Goal: Task Accomplishment & Management: Complete application form

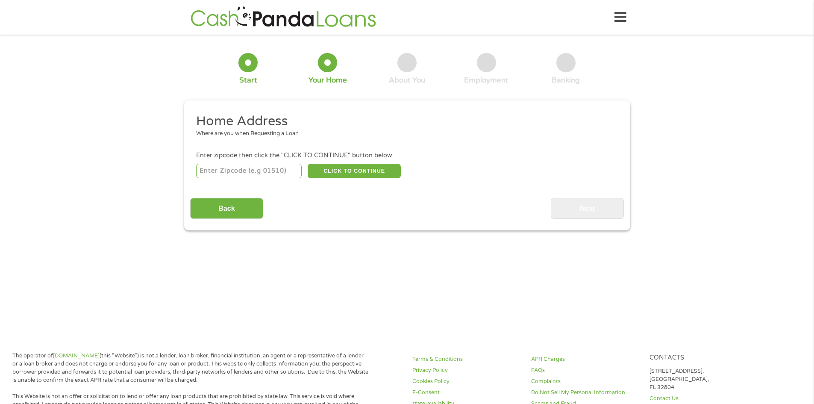
click at [224, 176] on input "number" at bounding box center [249, 171] width 106 height 15
type input "78613"
click at [346, 171] on button "CLICK TO CONTINUE" at bounding box center [354, 171] width 93 height 15
type input "78613"
type input "[GEOGRAPHIC_DATA]"
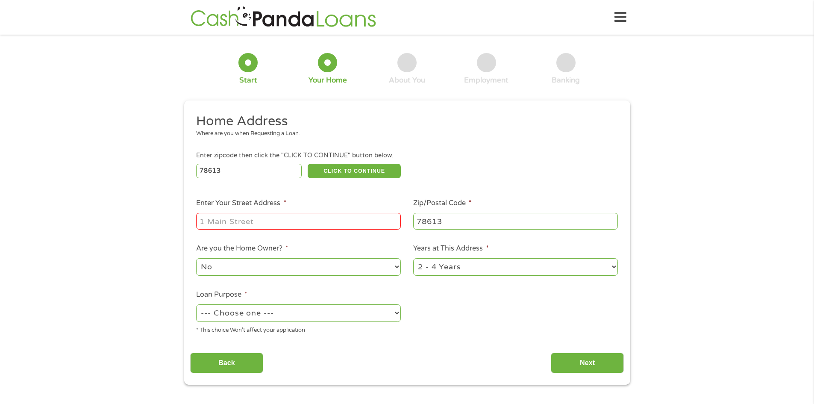
click at [276, 225] on input "Enter Your Street Address *" at bounding box center [298, 221] width 205 height 16
type input "[STREET_ADDRESS]"
click at [267, 317] on select "--- Choose one --- Pay Bills Debt Consolidation Home Improvement Major Purchase…" at bounding box center [298, 313] width 205 height 18
select select "shorttermcash"
click at [196, 306] on select "--- Choose one --- Pay Bills Debt Consolidation Home Improvement Major Purchase…" at bounding box center [298, 313] width 205 height 18
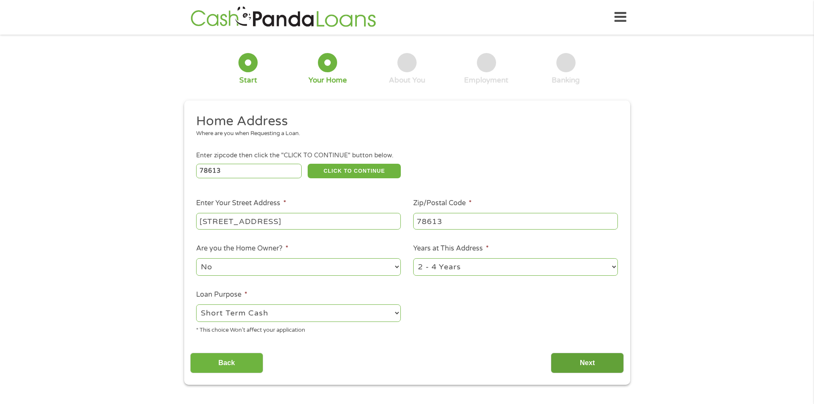
click at [579, 373] on input "Next" at bounding box center [587, 363] width 73 height 21
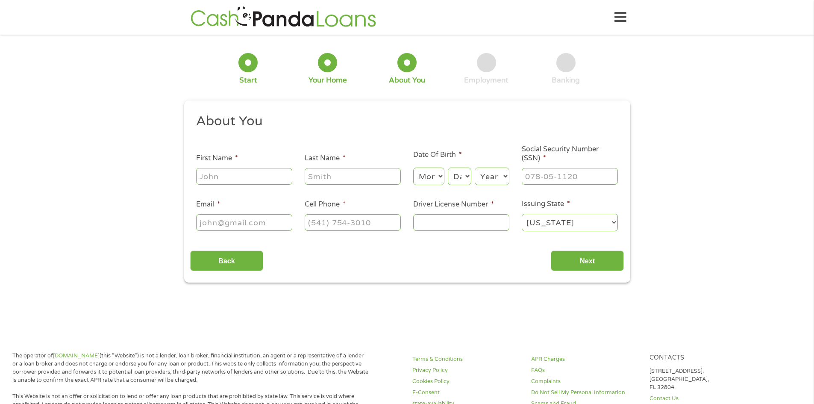
scroll to position [3, 3]
click at [230, 180] on input "First Name *" at bounding box center [244, 176] width 96 height 16
type input "[PERSON_NAME]"
type input "[PERSON_NAME][EMAIL_ADDRESS][PERSON_NAME][DOMAIN_NAME]"
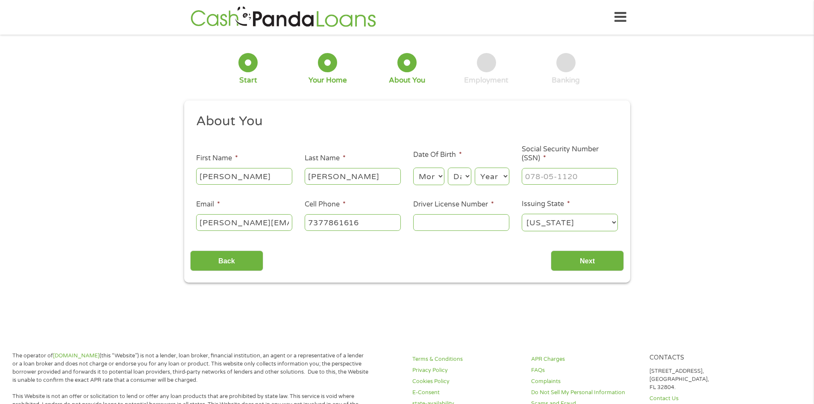
type input "[PHONE_NUMBER]"
click at [434, 177] on select "Month 1 2 3 4 5 6 7 8 9 10 11 12" at bounding box center [428, 177] width 31 height 18
select select "9"
click at [413, 168] on select "Month 1 2 3 4 5 6 7 8 9 10 11 12" at bounding box center [428, 177] width 31 height 18
click at [467, 174] on select "Day 1 2 3 4 5 6 7 8 9 10 11 12 13 14 15 16 17 18 19 20 21 22 23 24 25 26 27 28 …" at bounding box center [459, 177] width 23 height 18
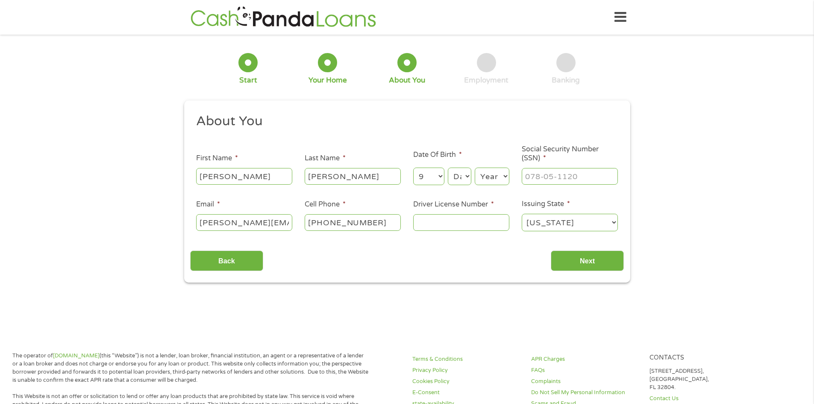
select select "11"
click at [448, 168] on select "Day 1 2 3 4 5 6 7 8 9 10 11 12 13 14 15 16 17 18 19 20 21 22 23 24 25 26 27 28 …" at bounding box center [459, 177] width 23 height 18
click at [508, 175] on select "Year [DATE] 2006 2005 2004 2003 2002 2001 2000 1999 1998 1997 1996 1995 1994 19…" at bounding box center [492, 177] width 35 height 18
select select "1968"
click at [475, 168] on select "Year [DATE] 2006 2005 2004 2003 2002 2001 2000 1999 1998 1997 1996 1995 1994 19…" at bounding box center [492, 177] width 35 height 18
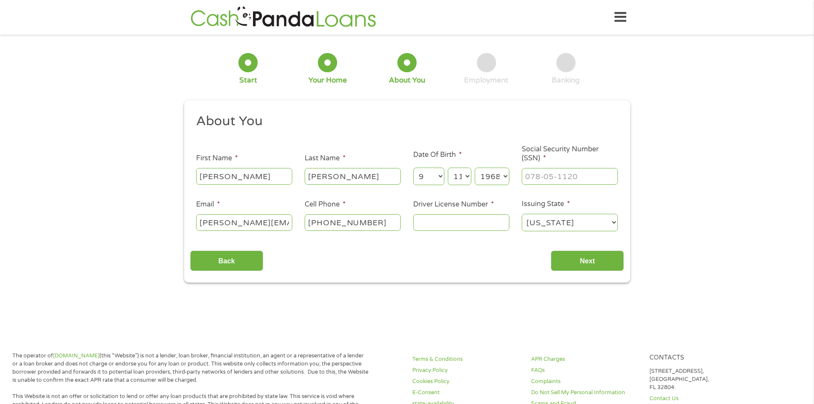
click at [461, 221] on input "Driver License Number *" at bounding box center [461, 222] width 96 height 16
type input "14077415"
click at [579, 264] on input "Next" at bounding box center [587, 261] width 73 height 21
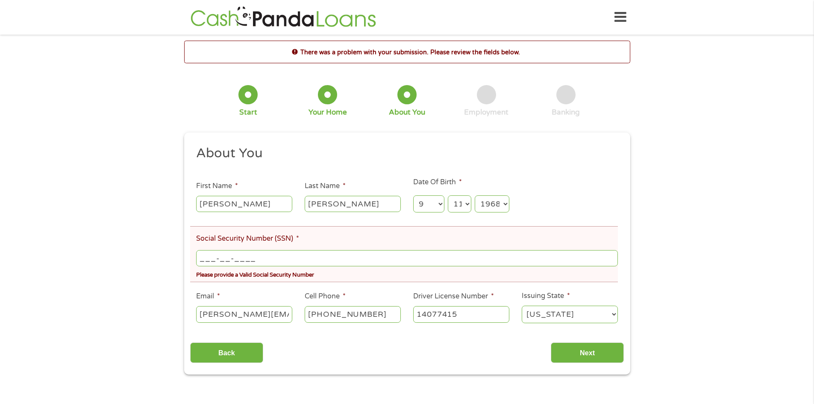
click at [201, 259] on input "___-__-____" at bounding box center [407, 258] width 422 height 16
type input "467-61-7235"
click at [596, 363] on input "Next" at bounding box center [587, 352] width 73 height 21
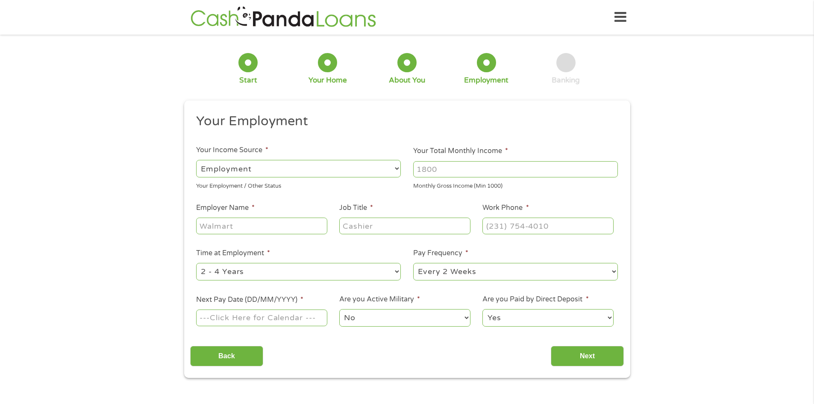
click at [307, 165] on select "--- Choose one --- Employment [DEMOGRAPHIC_DATA] Benefits" at bounding box center [298, 169] width 205 height 18
click at [196, 160] on select "--- Choose one --- Employment [DEMOGRAPHIC_DATA] Benefits" at bounding box center [298, 169] width 205 height 18
click at [466, 170] on input "Your Total Monthly Income *" at bounding box center [515, 169] width 205 height 16
click at [613, 167] on input "1000" at bounding box center [515, 169] width 205 height 16
click at [613, 167] on input "1001" at bounding box center [515, 169] width 205 height 16
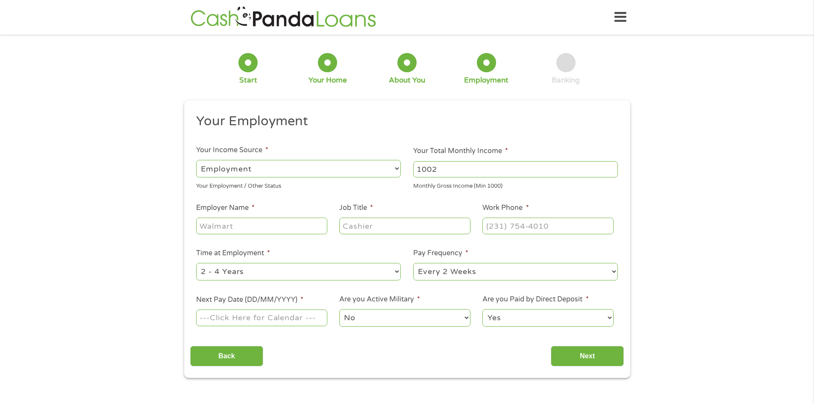
click at [613, 167] on input "1002" at bounding box center [515, 169] width 205 height 16
click at [613, 167] on input "1026" at bounding box center [515, 169] width 205 height 16
drag, startPoint x: 443, startPoint y: 171, endPoint x: 416, endPoint y: 173, distance: 27.4
click at [416, 173] on input "1026" at bounding box center [515, 169] width 205 height 16
type input "4800"
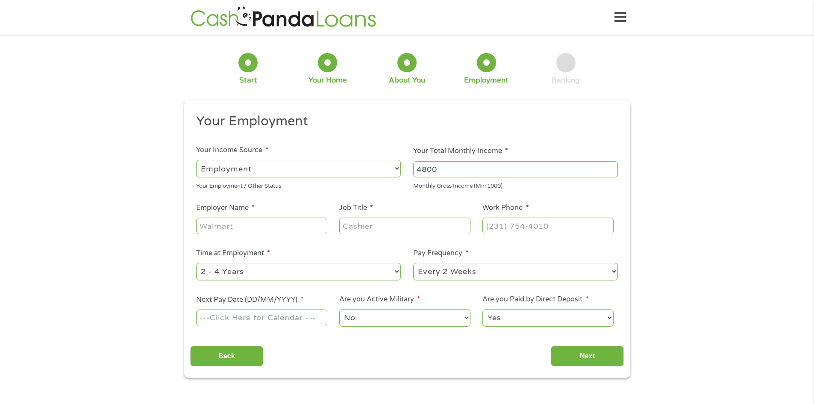
click at [428, 210] on li "Job Title *" at bounding box center [404, 219] width 143 height 33
click at [301, 227] on input "Employer Name *" at bounding box center [261, 226] width 131 height 16
type input "Caritas of Austin"
click at [433, 228] on input "Job Title *" at bounding box center [404, 226] width 131 height 16
click at [436, 230] on input "Clinical Case managee" at bounding box center [404, 226] width 131 height 16
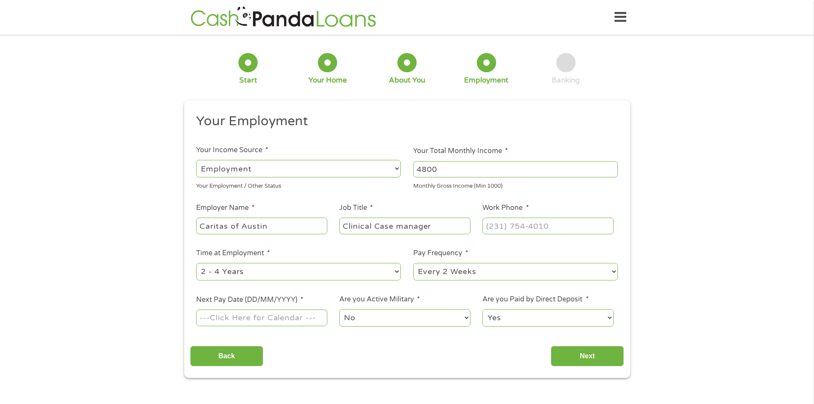
type input "Clinical Case manager"
type input "(___) ___-____"
click at [499, 226] on input "(___) ___-____" at bounding box center [548, 226] width 131 height 16
click at [223, 324] on input "Next Pay Date (DD/MM/YYYY) *" at bounding box center [261, 318] width 131 height 16
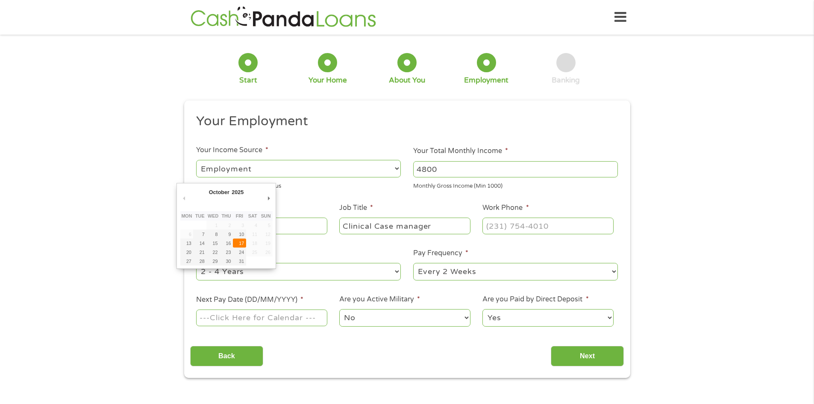
type input "[DATE]"
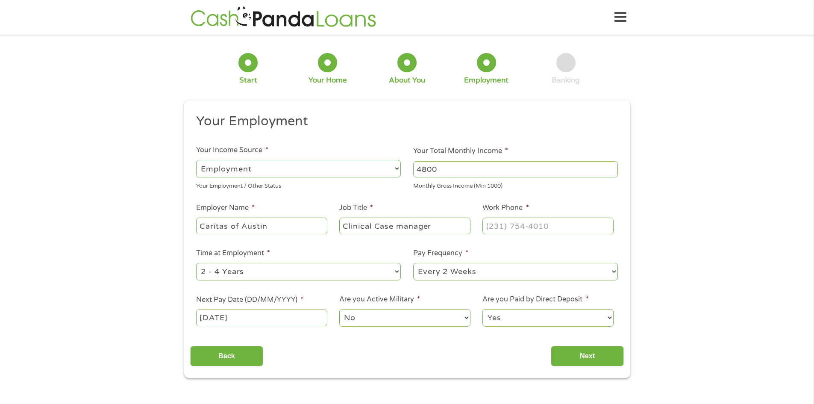
click at [500, 236] on div at bounding box center [548, 226] width 131 height 20
click at [489, 228] on input "(___) ___-____" at bounding box center [548, 226] width 131 height 16
type input "[PHONE_NUMBER]"
click at [613, 360] on input "Next" at bounding box center [587, 356] width 73 height 21
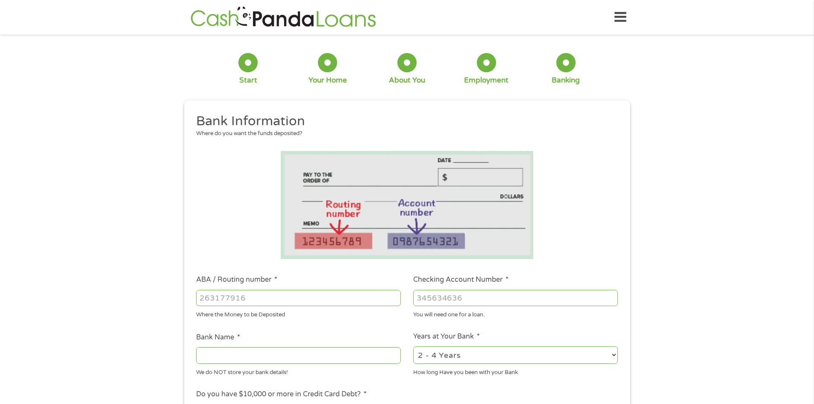
click at [199, 302] on input "ABA / Routing number *" at bounding box center [298, 298] width 205 height 16
type input "124303201"
type input "VARO BANK, NATIONAL ASSOCIATION"
type input "124303201"
click at [461, 303] on input "Checking Account Number *" at bounding box center [515, 298] width 205 height 16
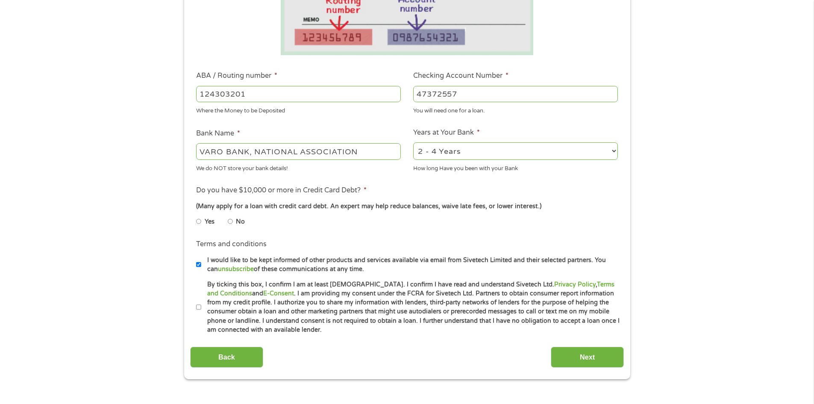
scroll to position [214, 0]
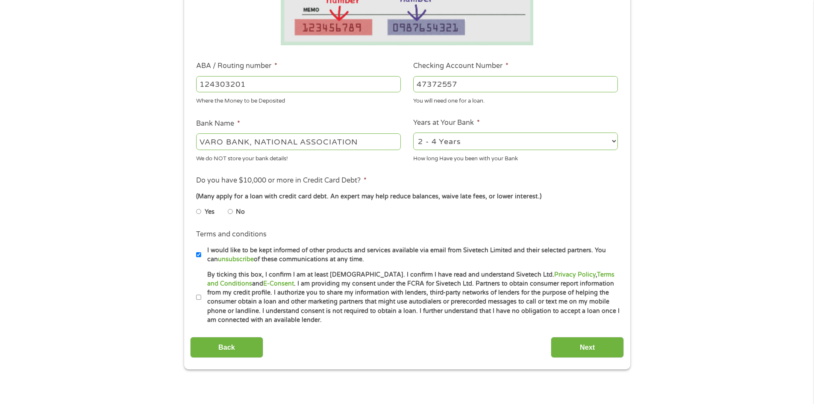
type input "47372557"
click at [228, 213] on input "No" at bounding box center [230, 212] width 5 height 14
radio input "true"
click at [202, 300] on label "By ticking this box, I confirm I am at least [DEMOGRAPHIC_DATA]. I confirm I ha…" at bounding box center [410, 297] width 419 height 55
click at [201, 300] on input "By ticking this box, I confirm I am at least [DEMOGRAPHIC_DATA]. I confirm I ha…" at bounding box center [198, 298] width 5 height 14
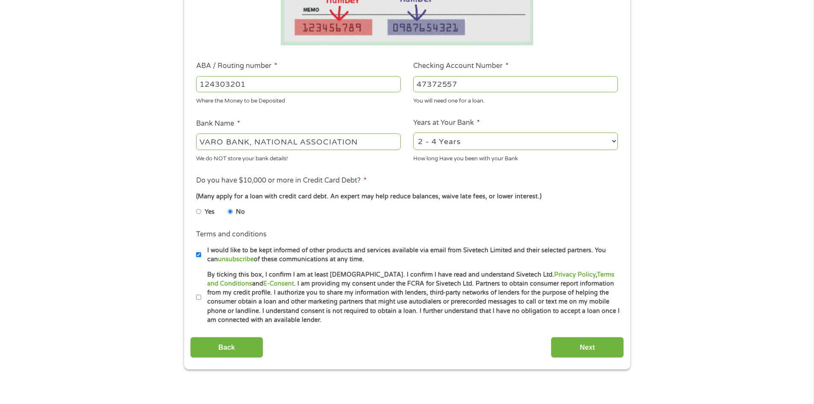
checkbox input "true"
click at [576, 350] on input "Next" at bounding box center [587, 347] width 73 height 21
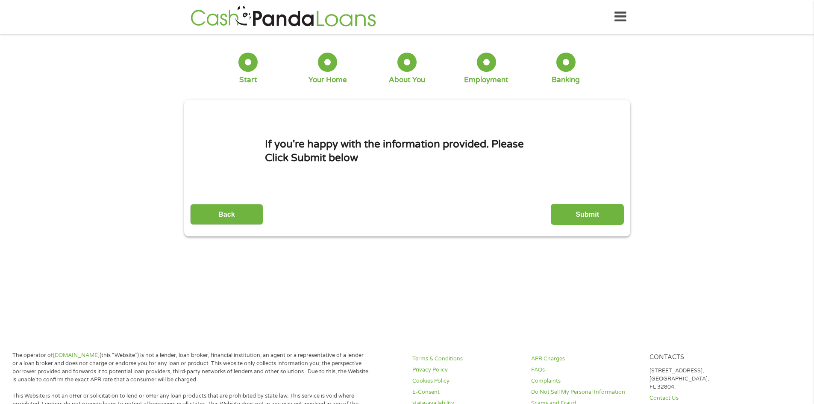
scroll to position [0, 0]
click at [584, 209] on input "Submit" at bounding box center [587, 214] width 73 height 21
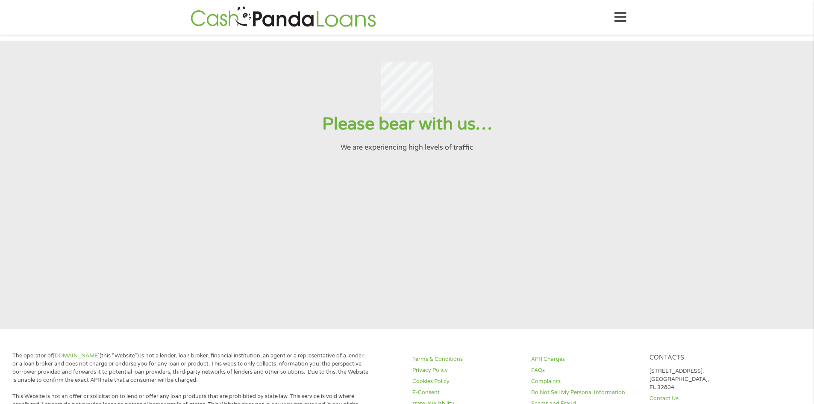
drag, startPoint x: 176, startPoint y: 363, endPoint x: 47, endPoint y: 410, distance: 137.3
